Goal: Task Accomplishment & Management: Manage account settings

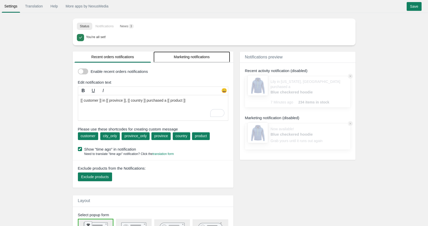
click at [205, 59] on link "Marketing notifications" at bounding box center [191, 56] width 77 height 11
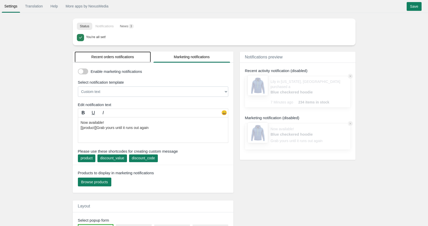
click at [109, 58] on link "Recent orders notifications" at bounding box center [112, 56] width 77 height 11
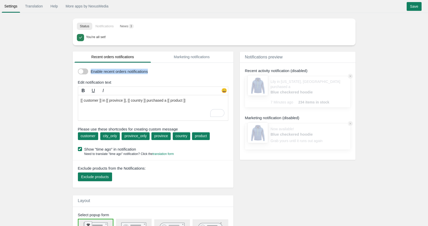
drag, startPoint x: 150, startPoint y: 70, endPoint x: 91, endPoint y: 70, distance: 58.1
click at [91, 70] on label "Enable recent orders notifications" at bounding box center [159, 71] width 136 height 5
copy label "Enable recent orders notifications"
click at [156, 69] on label "Enable recent orders notifications" at bounding box center [159, 71] width 136 height 5
drag, startPoint x: 87, startPoint y: 50, endPoint x: 134, endPoint y: 56, distance: 46.9
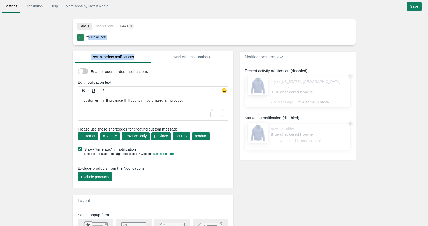
click at [134, 56] on body "Settings Translation Help More apps by NexusMedia • • • Save Translation Help M…" at bounding box center [214, 113] width 428 height 226
copy body "ou're all set! Release EasySearch Introducing “My Garage” Widget Update Doc 404…"
click at [184, 58] on link "Marketing notifications" at bounding box center [191, 56] width 77 height 11
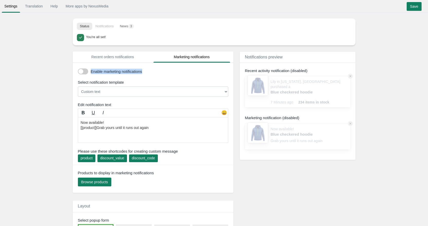
drag, startPoint x: 126, startPoint y: 73, endPoint x: 89, endPoint y: 72, distance: 36.8
click at [89, 72] on div "Enable marketing notifications" at bounding box center [154, 72] width 161 height 9
copy label "Enable marketing notifications"
click at [190, 40] on div "You're all set!" at bounding box center [214, 37] width 274 height 7
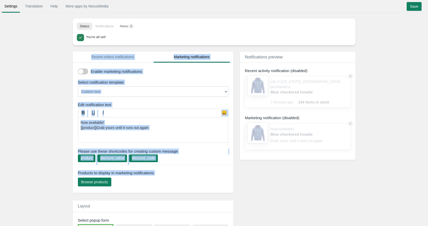
drag, startPoint x: 173, startPoint y: 49, endPoint x: 211, endPoint y: 63, distance: 41.2
click at [211, 63] on body "Settings Translation Help More apps by NexusMedia • • • Save Translation Help M…" at bounding box center [214, 113] width 428 height 226
click at [209, 49] on body "Settings Translation Help More apps by NexusMedia • • • Save Translation Help M…" at bounding box center [214, 113] width 428 height 226
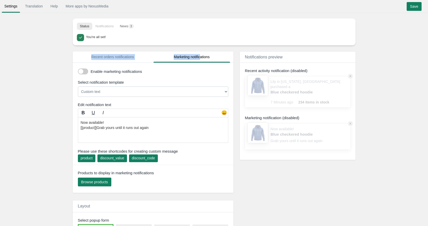
drag, startPoint x: 172, startPoint y: 50, endPoint x: 201, endPoint y: 56, distance: 29.4
click at [201, 56] on body "Settings Translation Help More apps by NexusMedia • • • Save Translation Help M…" at bounding box center [214, 113] width 428 height 226
click at [203, 47] on body "Settings Translation Help More apps by NexusMedia • • • Save Translation Help M…" at bounding box center [214, 113] width 428 height 226
drag, startPoint x: 209, startPoint y: 53, endPoint x: 184, endPoint y: 56, distance: 24.3
click at [184, 56] on body "Settings Translation Help More apps by NexusMedia • • • Save Translation Help M…" at bounding box center [214, 113] width 428 height 226
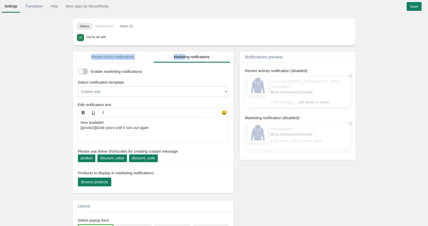
click at [181, 49] on body "Settings Translation Help More apps by NexusMedia • • • Save Translation Help M…" at bounding box center [214, 113] width 428 height 226
drag, startPoint x: 222, startPoint y: 46, endPoint x: 213, endPoint y: 55, distance: 12.2
click at [213, 55] on body "Settings Translation Help More apps by NexusMedia • • • Save Translation Help M…" at bounding box center [214, 113] width 428 height 226
copy body "Release EasySearch Introducing “My Garage” Widget Update Doc 404 - Major Update…"
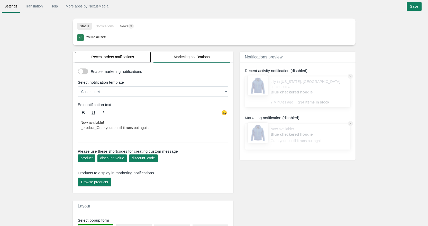
click at [94, 57] on link "Recent orders notifications" at bounding box center [112, 56] width 77 height 11
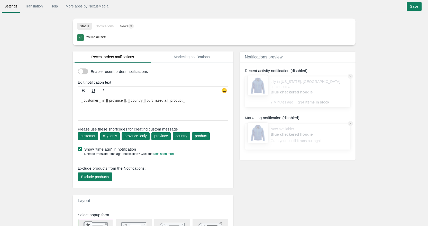
drag, startPoint x: 82, startPoint y: 71, endPoint x: 124, endPoint y: 63, distance: 42.8
click at [82, 71] on span at bounding box center [83, 71] width 10 height 6
click at [78, 69] on input "checkbox" at bounding box center [78, 69] width 0 height 0
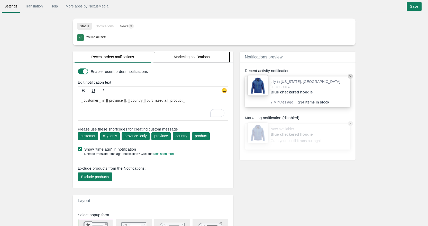
click at [192, 59] on link "Marketing notifications" at bounding box center [191, 56] width 77 height 11
